Goal: Information Seeking & Learning: Learn about a topic

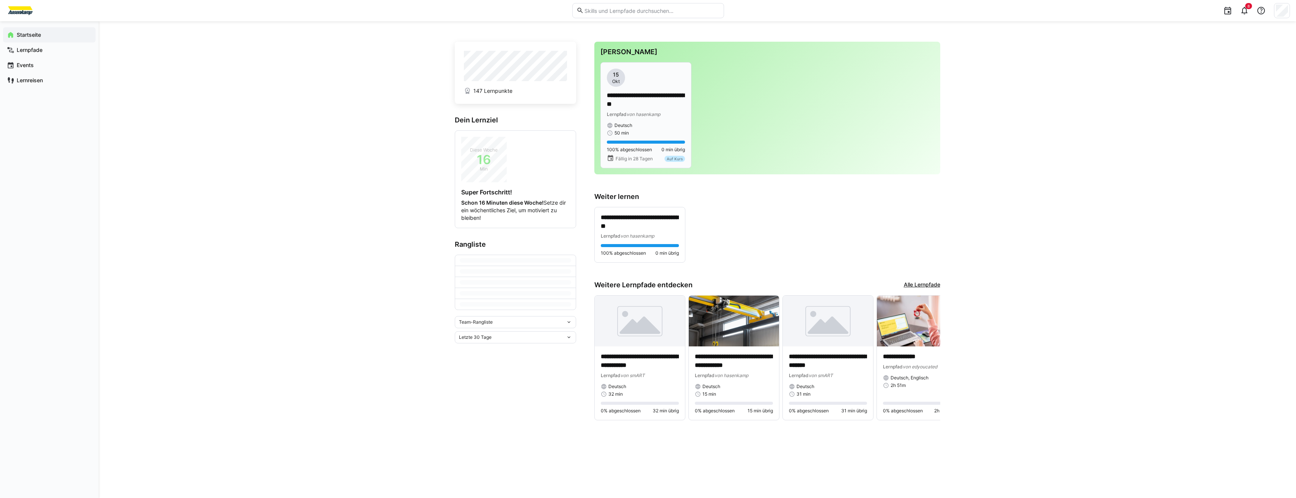
click at [628, 134] on span "50 min" at bounding box center [621, 133] width 14 height 6
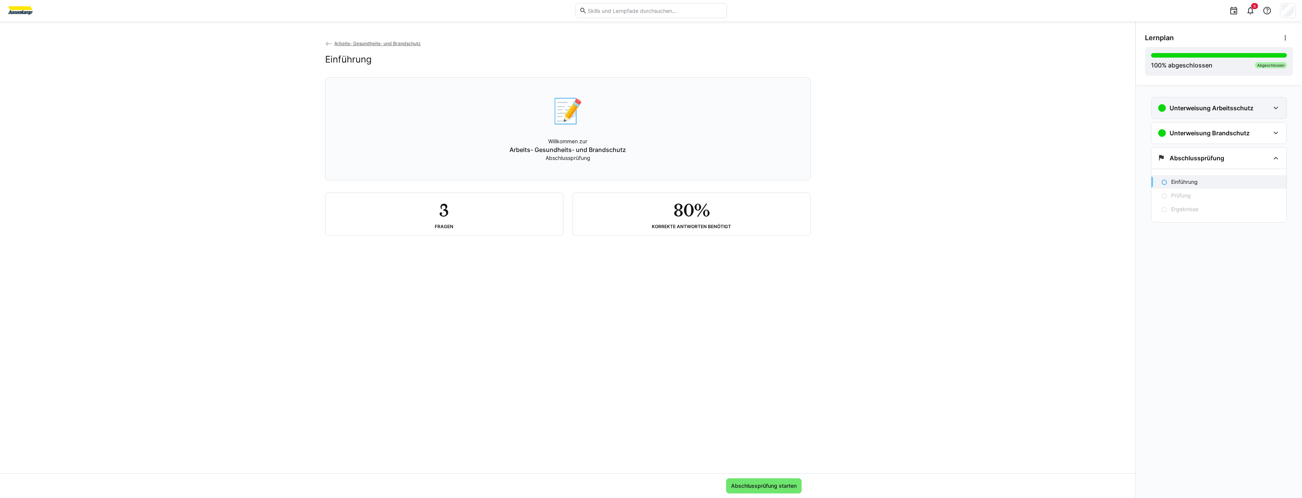
click at [1180, 105] on h3 "Unterweisung Arbeitsschutz" at bounding box center [1211, 108] width 84 height 8
click at [1216, 129] on div "Arbeitsschutz" at bounding box center [1225, 132] width 109 height 8
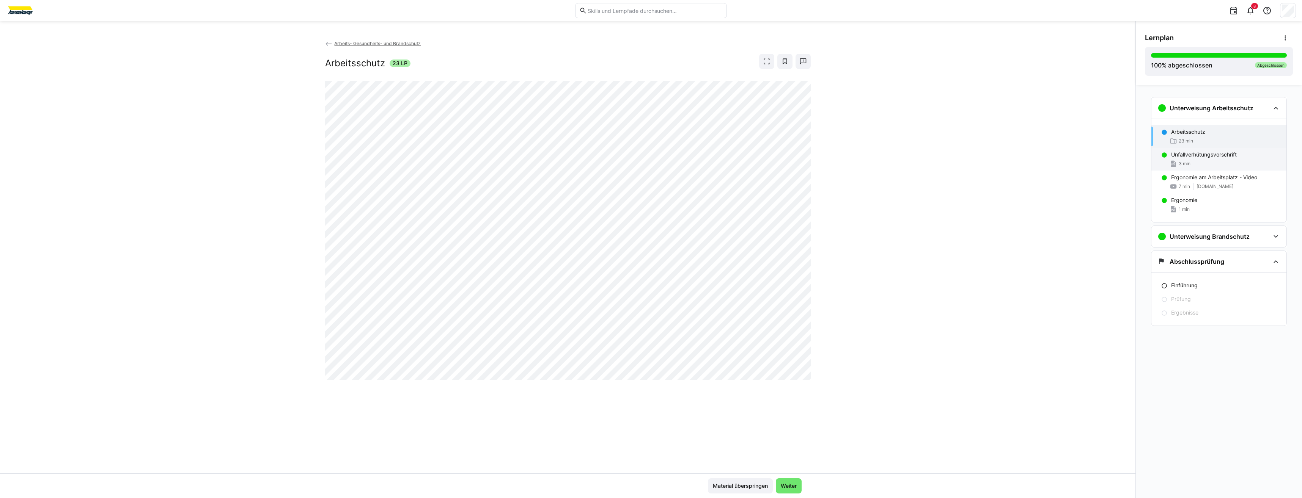
click at [1187, 165] on span "3 min" at bounding box center [1184, 164] width 12 height 6
click at [1223, 234] on h3 "Unterweisung Brandschutz" at bounding box center [1209, 237] width 80 height 8
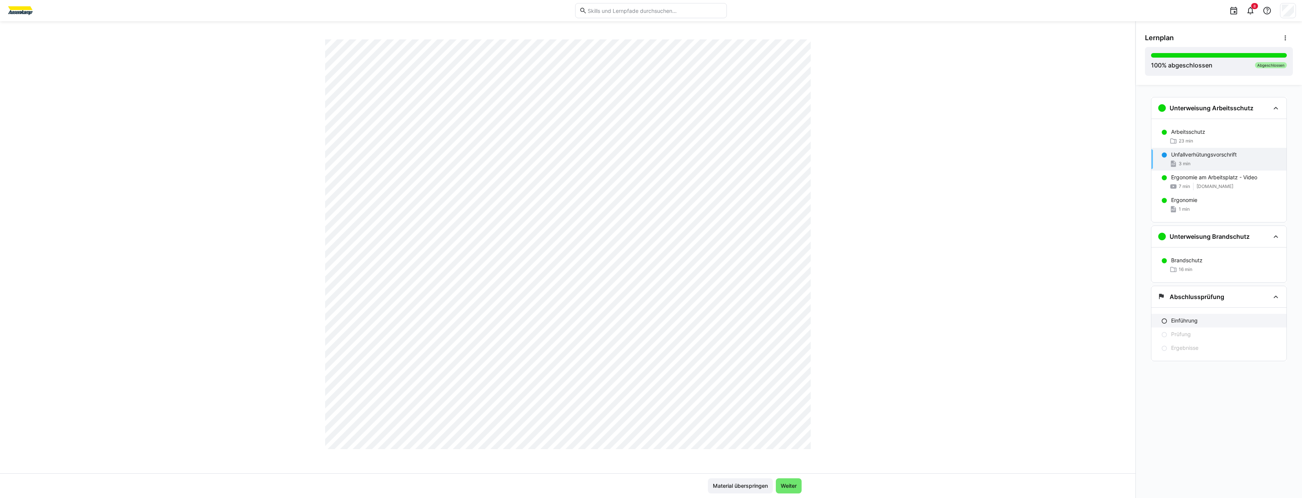
click at [1189, 322] on p "Einführung" at bounding box center [1184, 321] width 27 height 8
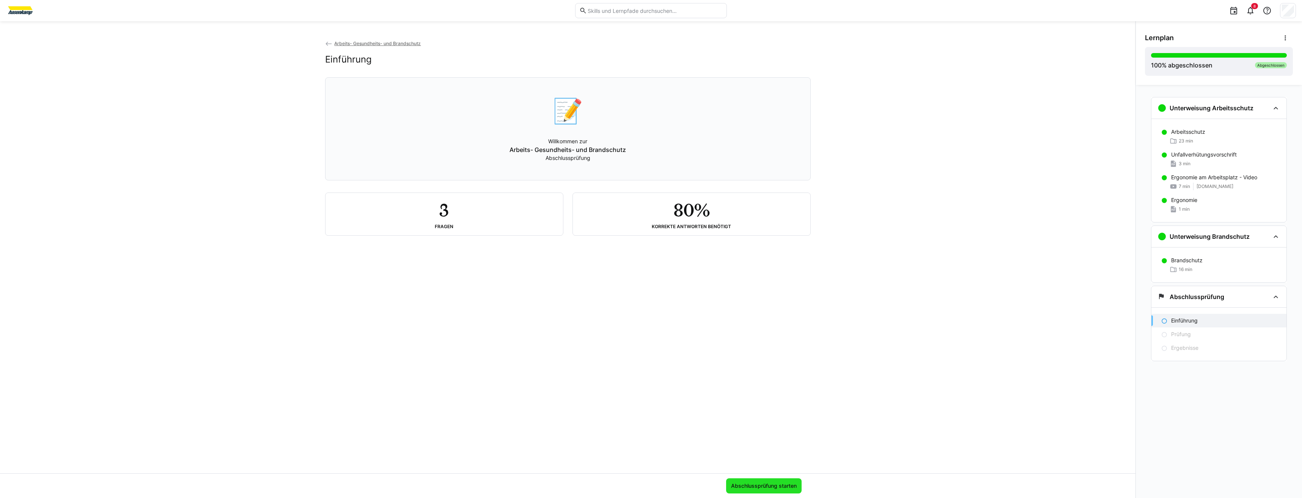
click at [760, 488] on span "Abschlussprüfung starten" at bounding box center [764, 486] width 68 height 8
